Goal: Task Accomplishment & Management: Manage account settings

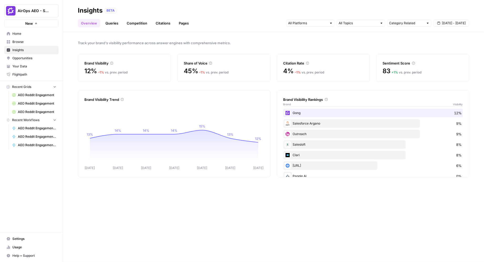
click at [21, 242] on link "Settings" at bounding box center [31, 238] width 54 height 8
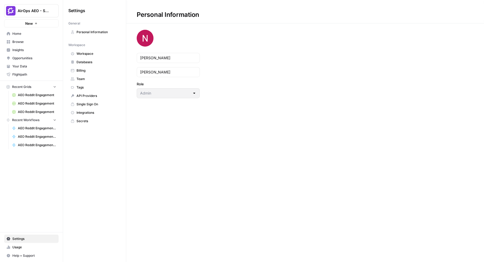
click at [90, 72] on link "Billing" at bounding box center [94, 70] width 52 height 8
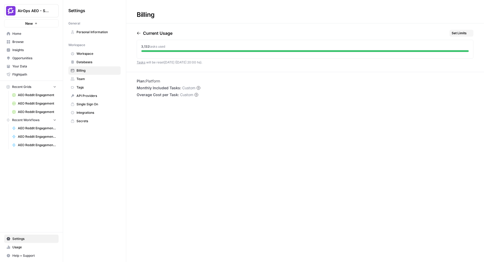
click at [90, 78] on span "Team" at bounding box center [98, 79] width 42 height 5
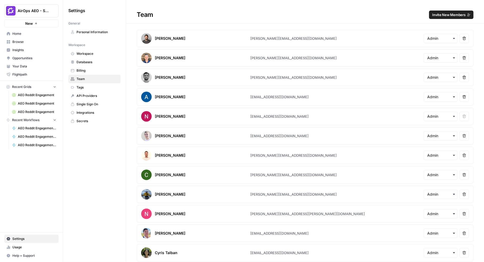
click at [442, 16] on span "Invite New Members" at bounding box center [448, 14] width 33 height 5
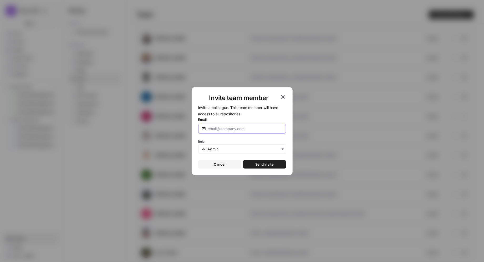
click at [227, 127] on input "Email" at bounding box center [245, 128] width 75 height 5
paste input "[PERSON_NAME][EMAIL_ADDRESS][DOMAIN_NAME]"
type input "[PERSON_NAME][EMAIL_ADDRESS][DOMAIN_NAME]"
click at [255, 160] on button "Send invite" at bounding box center [264, 164] width 43 height 8
